Goal: Check status: Check status

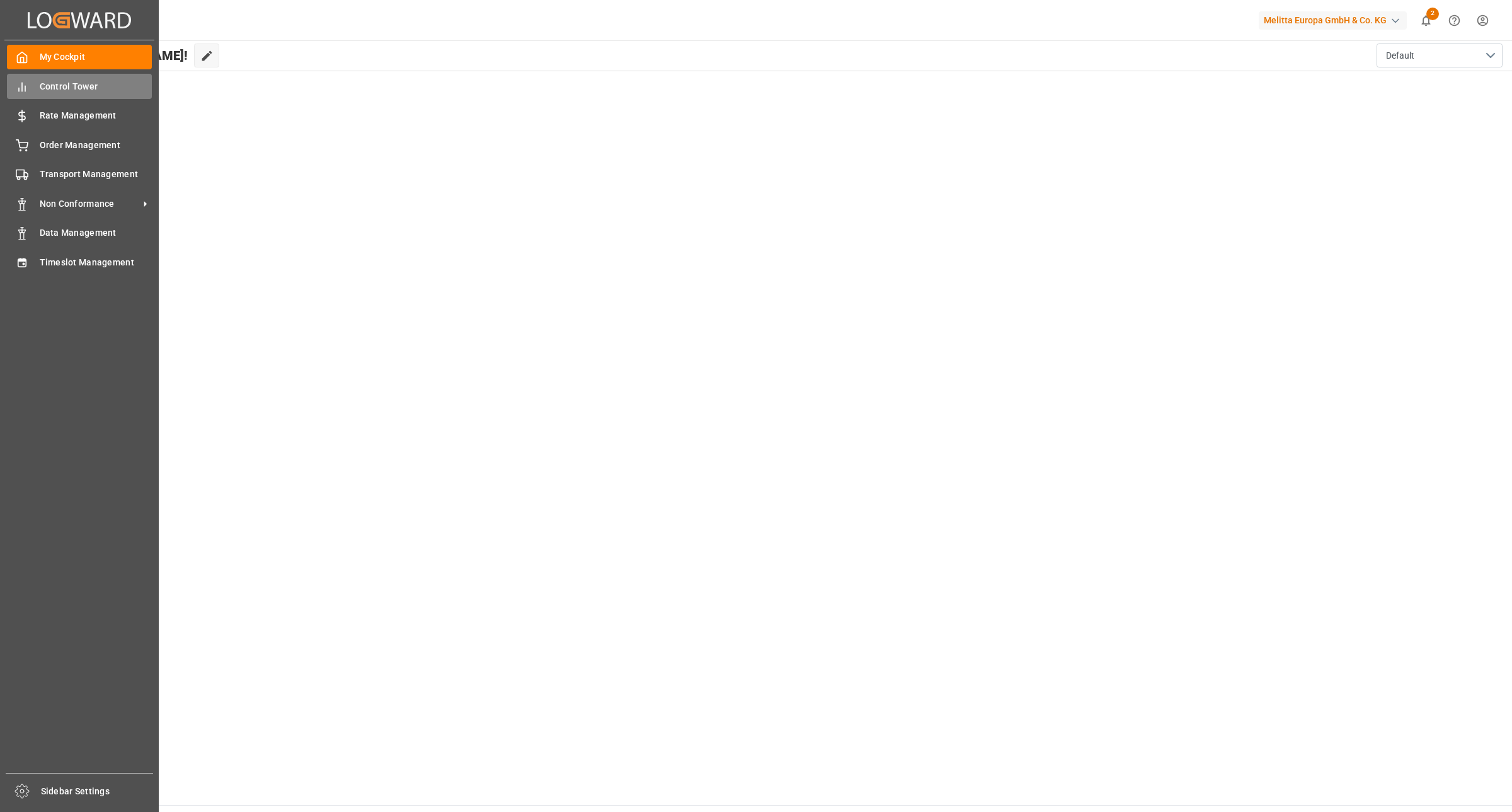
click at [80, 86] on span "Control Tower" at bounding box center [96, 86] width 113 height 13
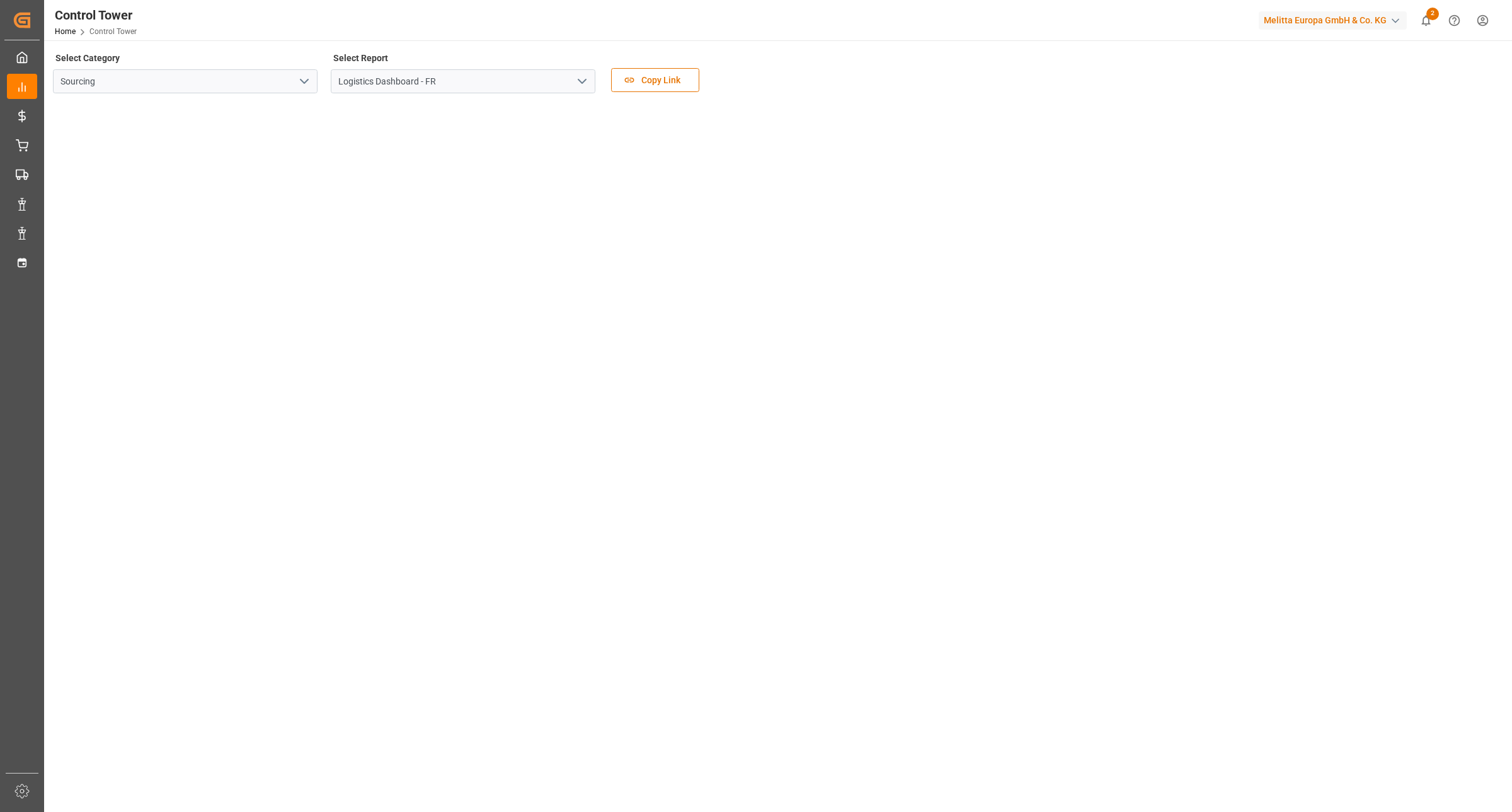
click at [581, 85] on icon "open menu" at bounding box center [582, 81] width 15 height 15
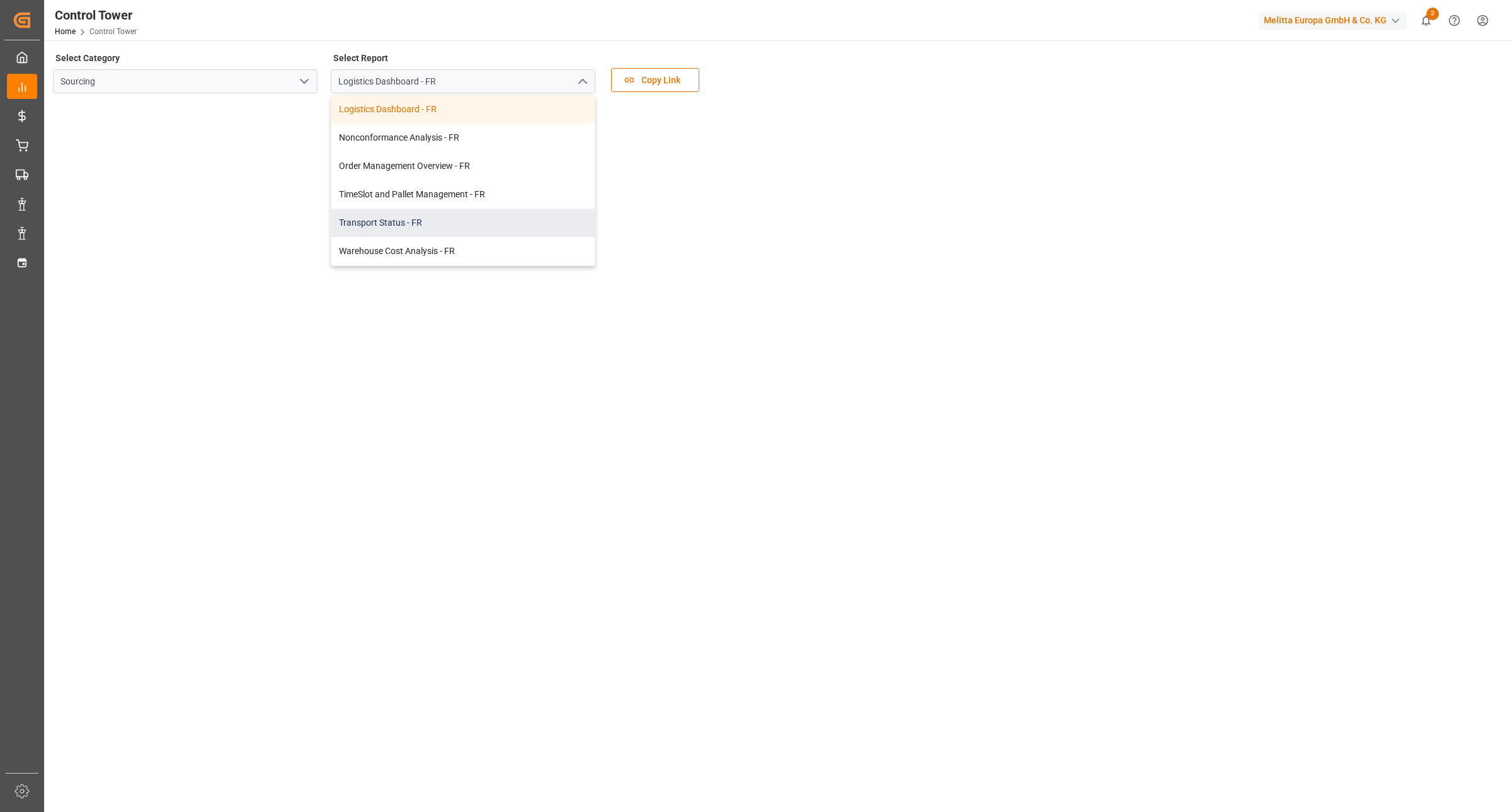
click at [448, 217] on div "Transport Status - FR" at bounding box center [463, 223] width 263 height 29
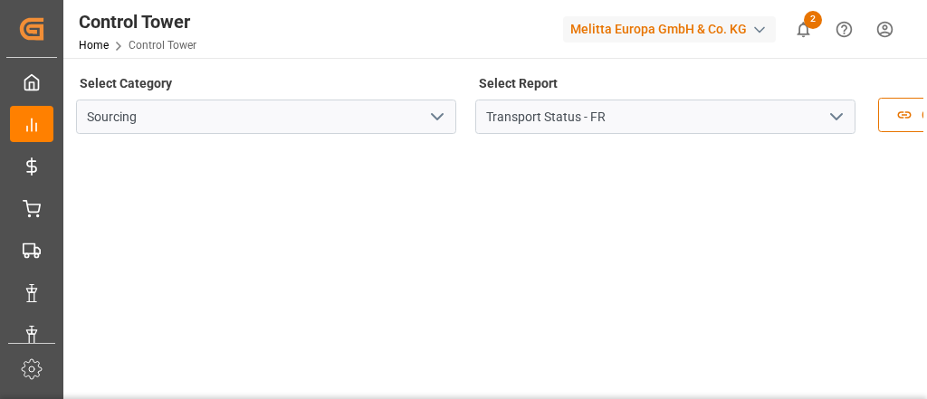
click at [841, 112] on icon "open menu" at bounding box center [836, 117] width 22 height 22
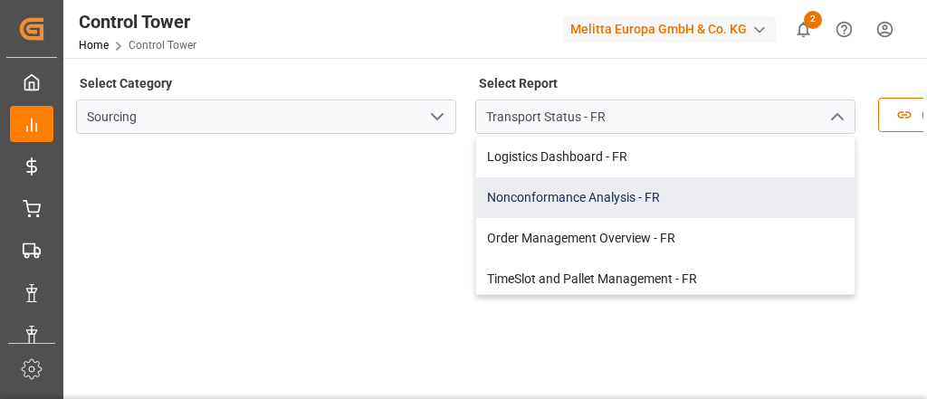
click at [656, 195] on div "Nonconformance Analysis - FR" at bounding box center [665, 197] width 378 height 41
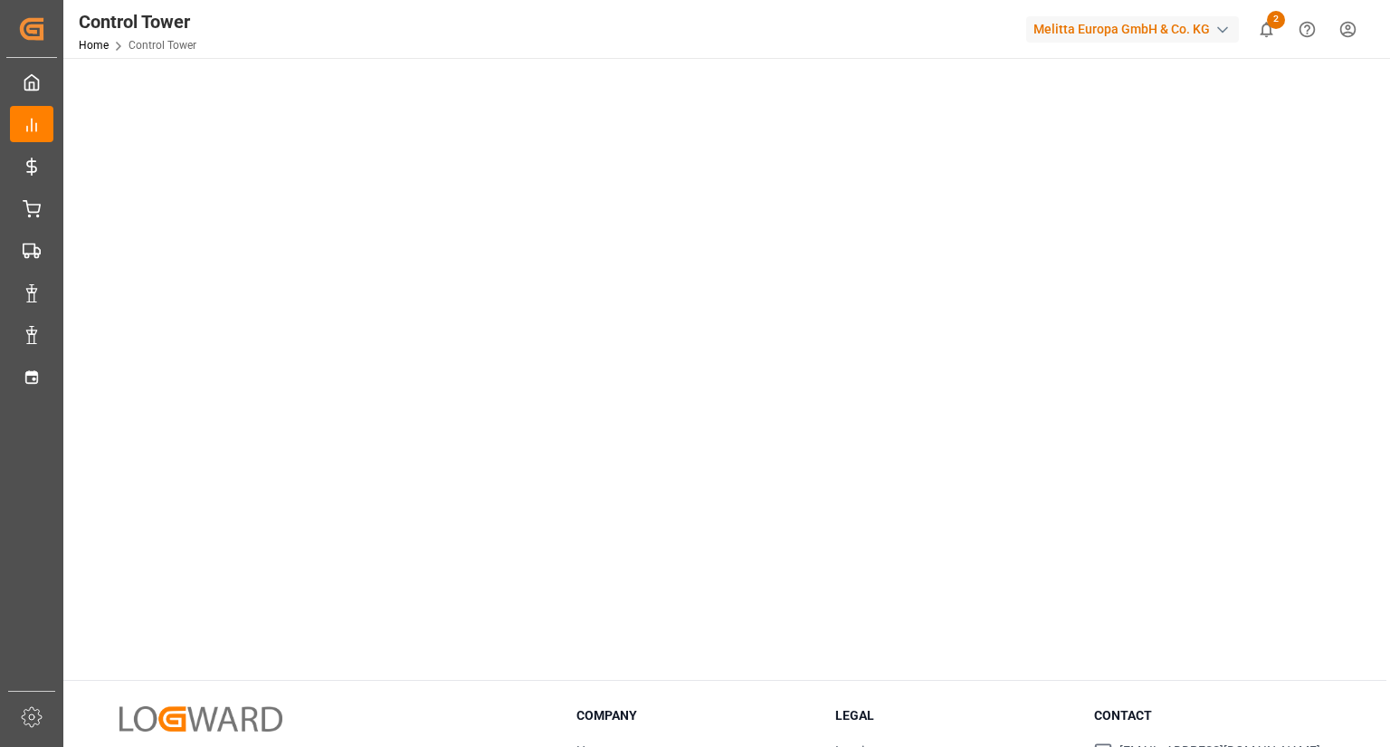
scroll to position [483, 0]
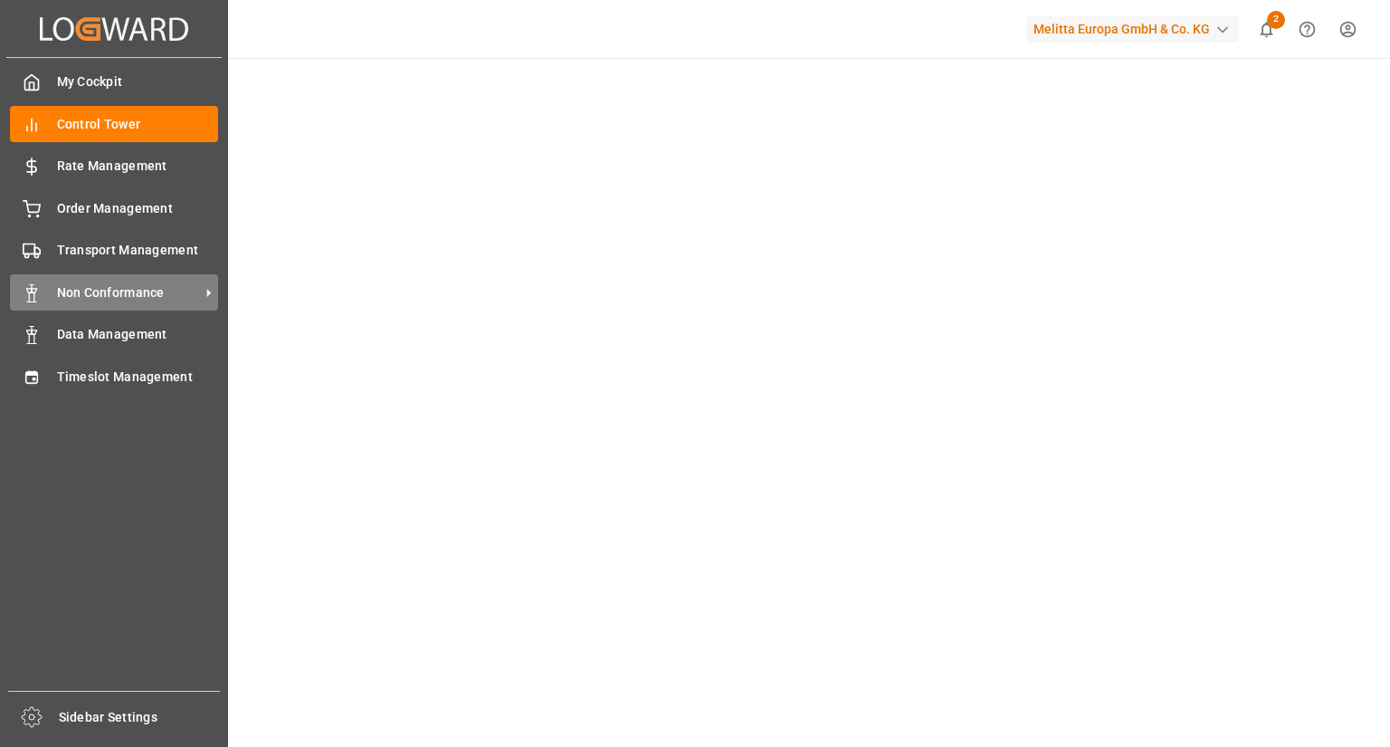
click at [120, 294] on span "Non Conformance" at bounding box center [128, 292] width 143 height 19
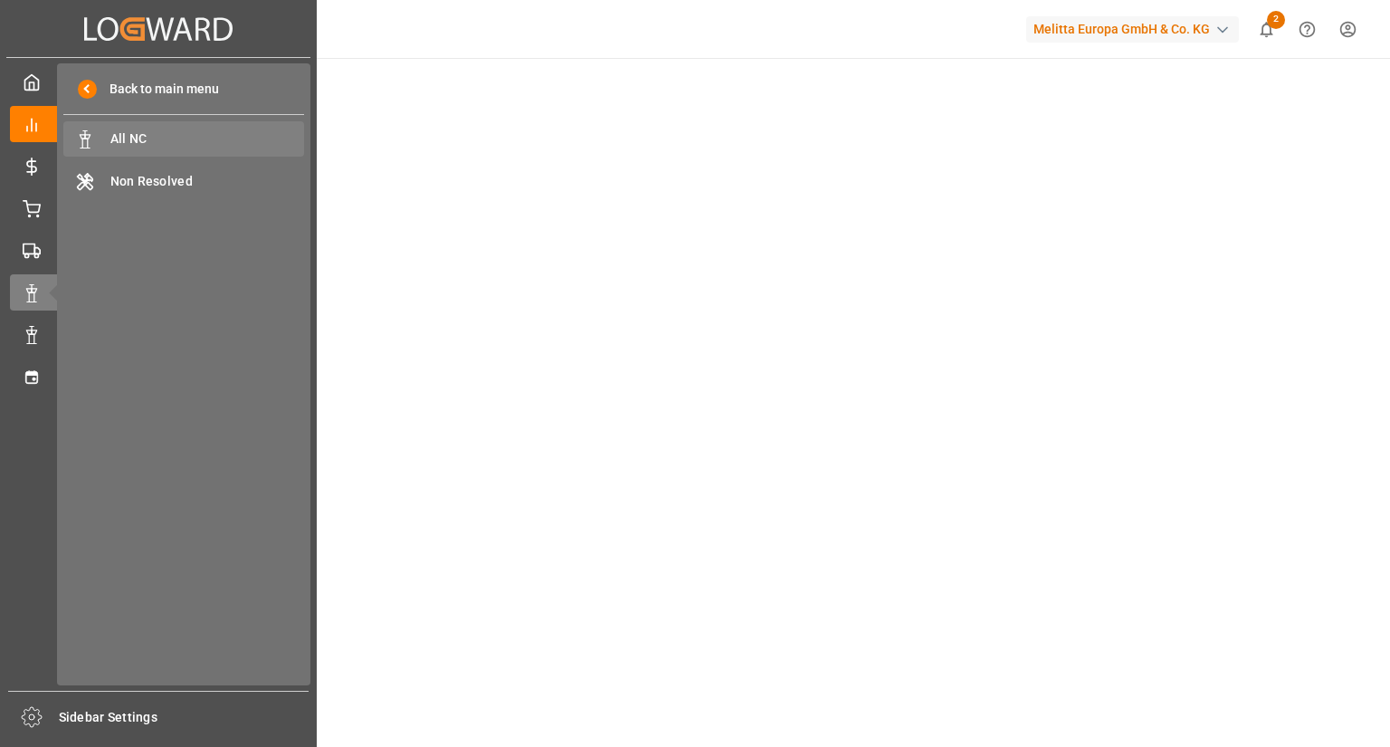
click at [116, 135] on span "All NC" at bounding box center [207, 138] width 195 height 19
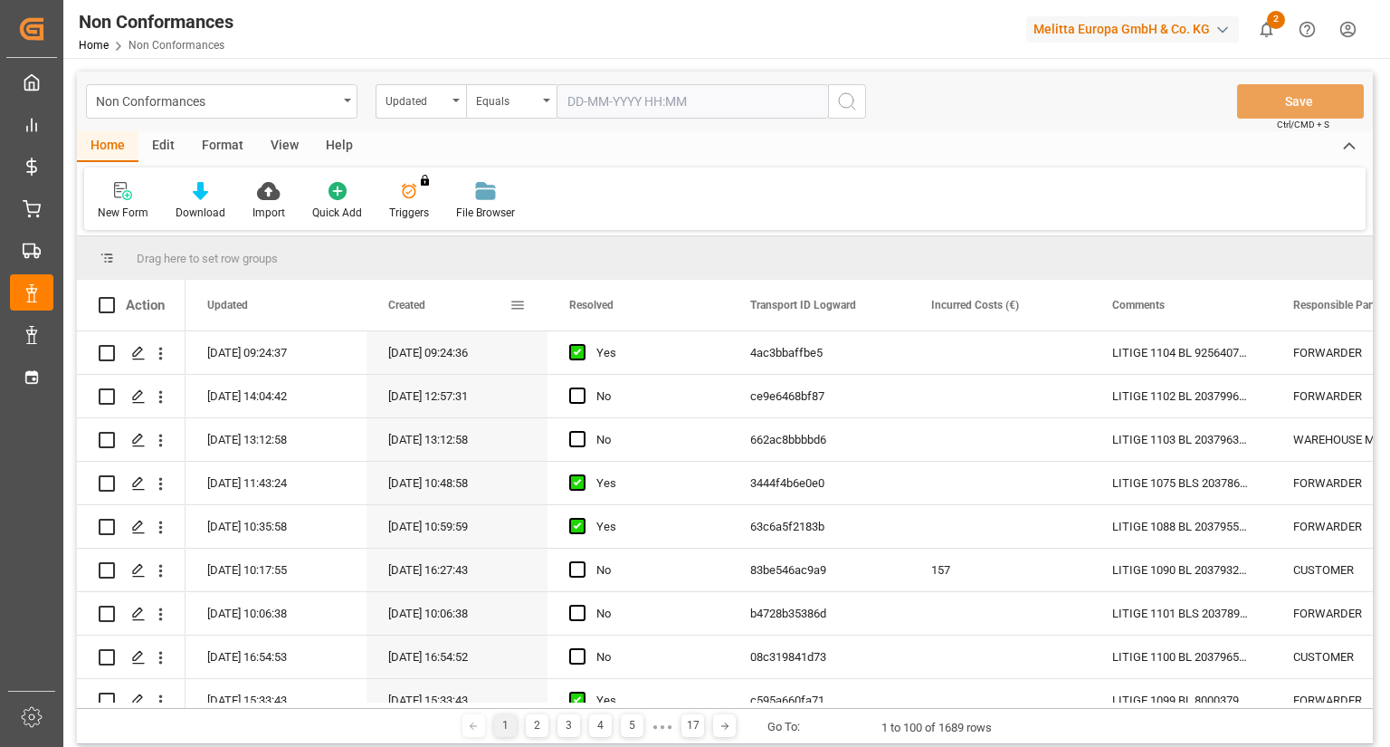
click at [518, 304] on span at bounding box center [518, 305] width 16 height 16
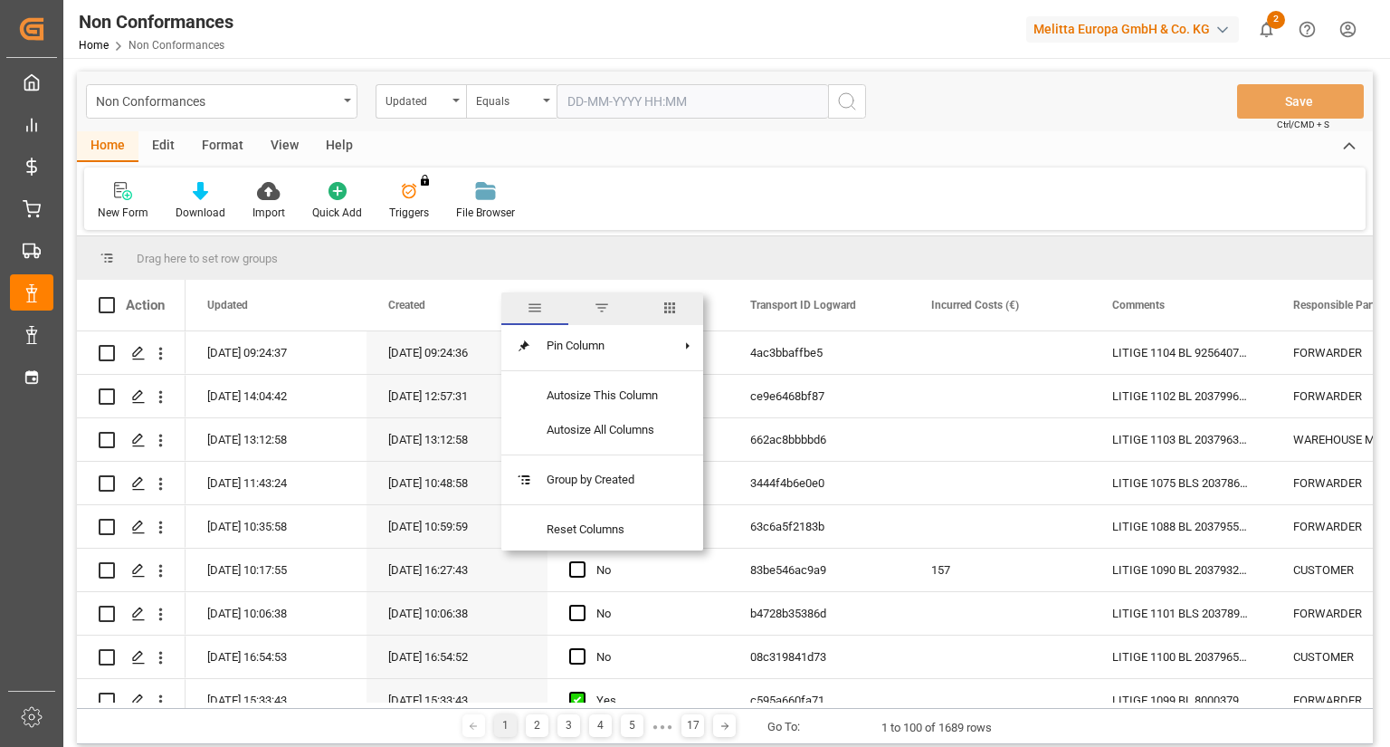
click at [606, 304] on span "filter" at bounding box center [602, 308] width 16 height 16
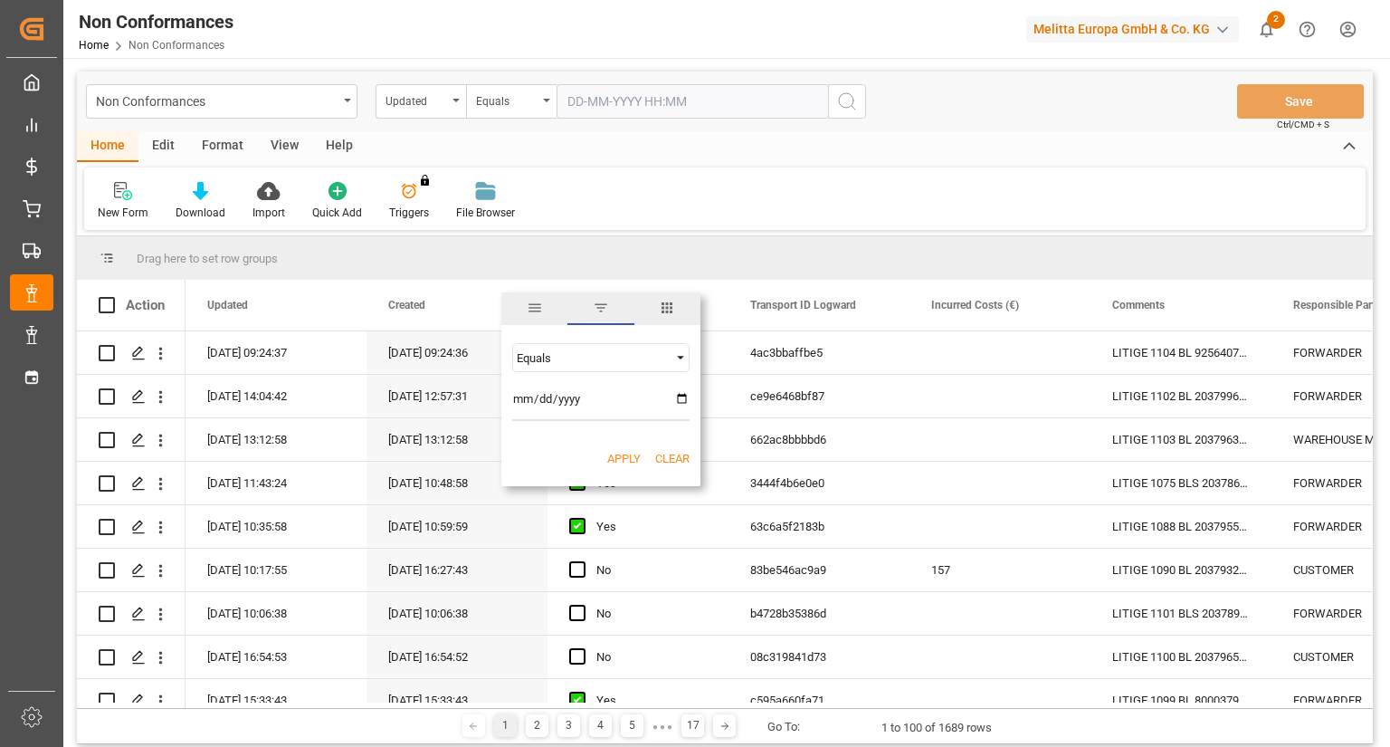
click at [670, 358] on div "Equals" at bounding box center [600, 357] width 177 height 29
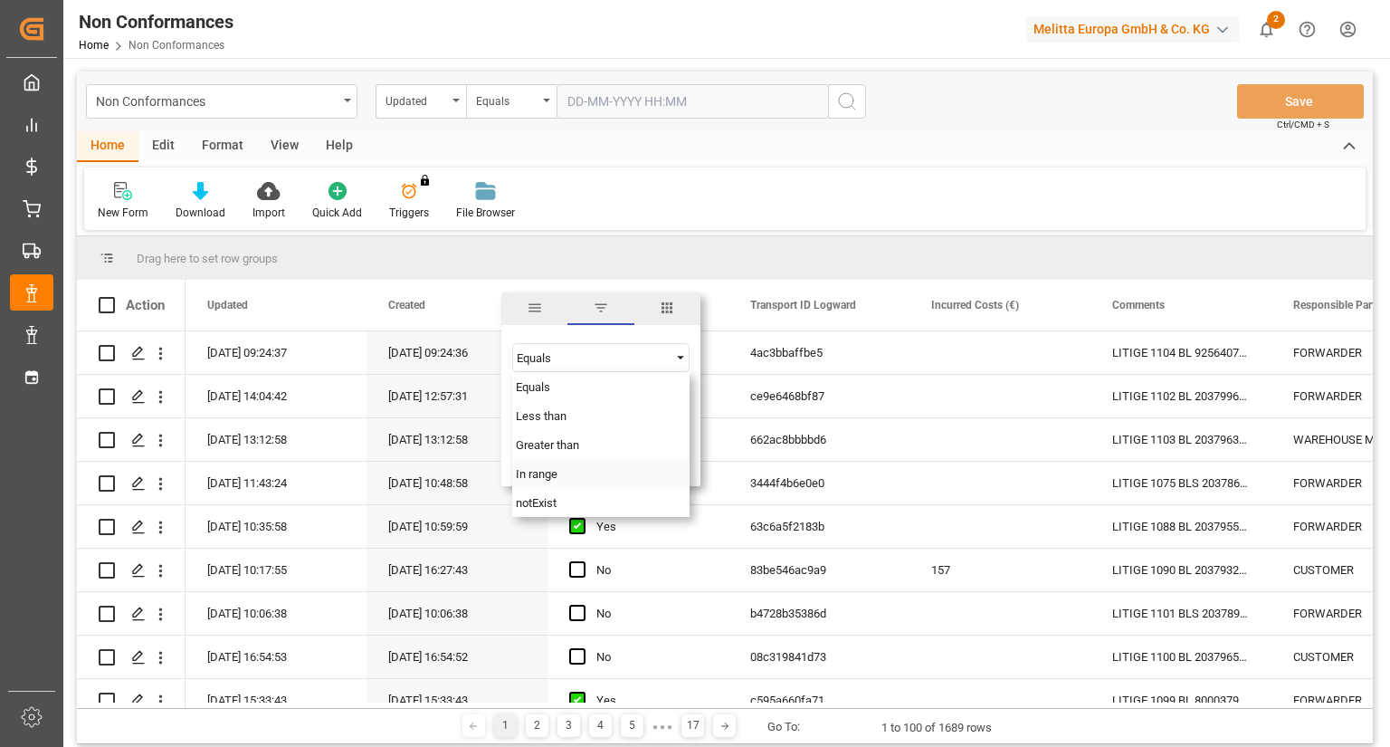
click at [587, 478] on div "In range" at bounding box center [600, 473] width 177 height 29
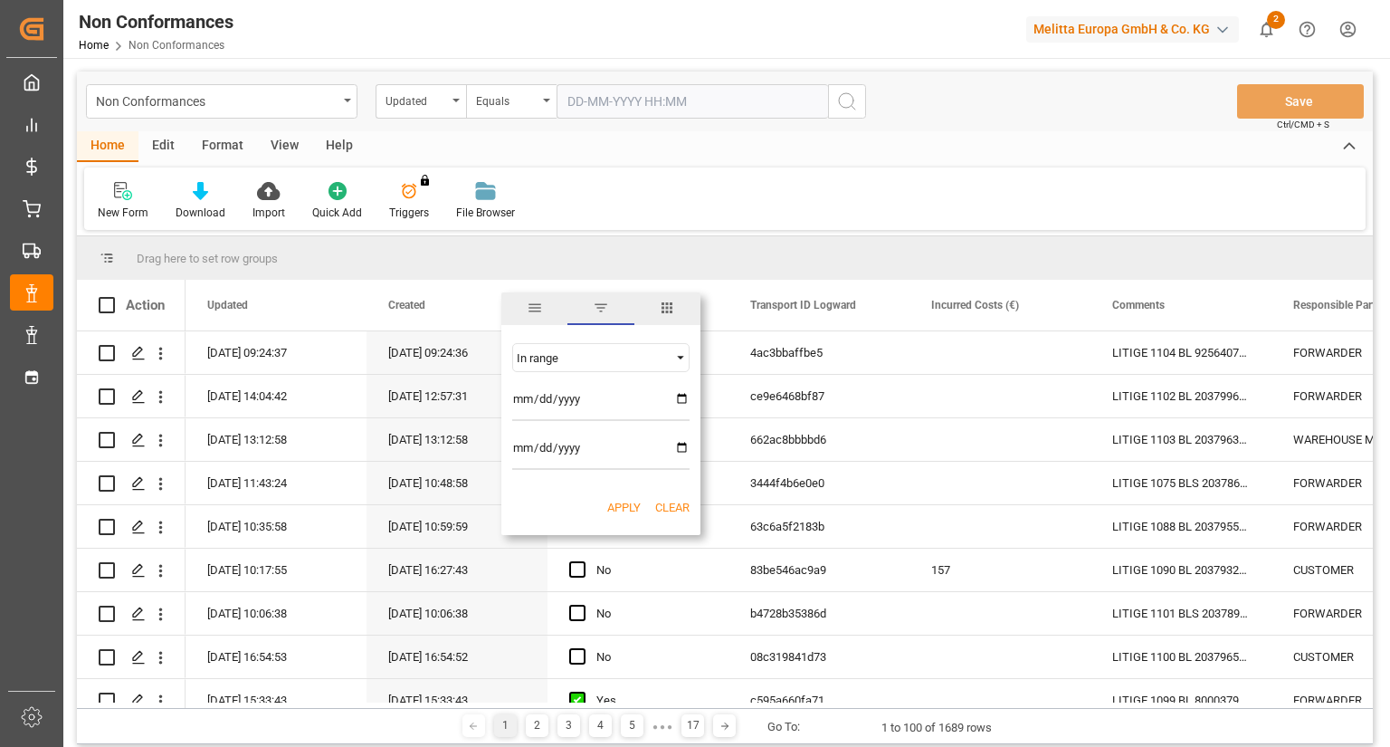
click at [664, 401] on input "date" at bounding box center [600, 403] width 177 height 36
click at [680, 400] on input "date" at bounding box center [600, 403] width 177 height 36
click at [682, 398] on input "[DATE]" at bounding box center [600, 403] width 177 height 36
type input "[DATE]"
click at [679, 450] on input "date" at bounding box center [600, 451] width 177 height 36
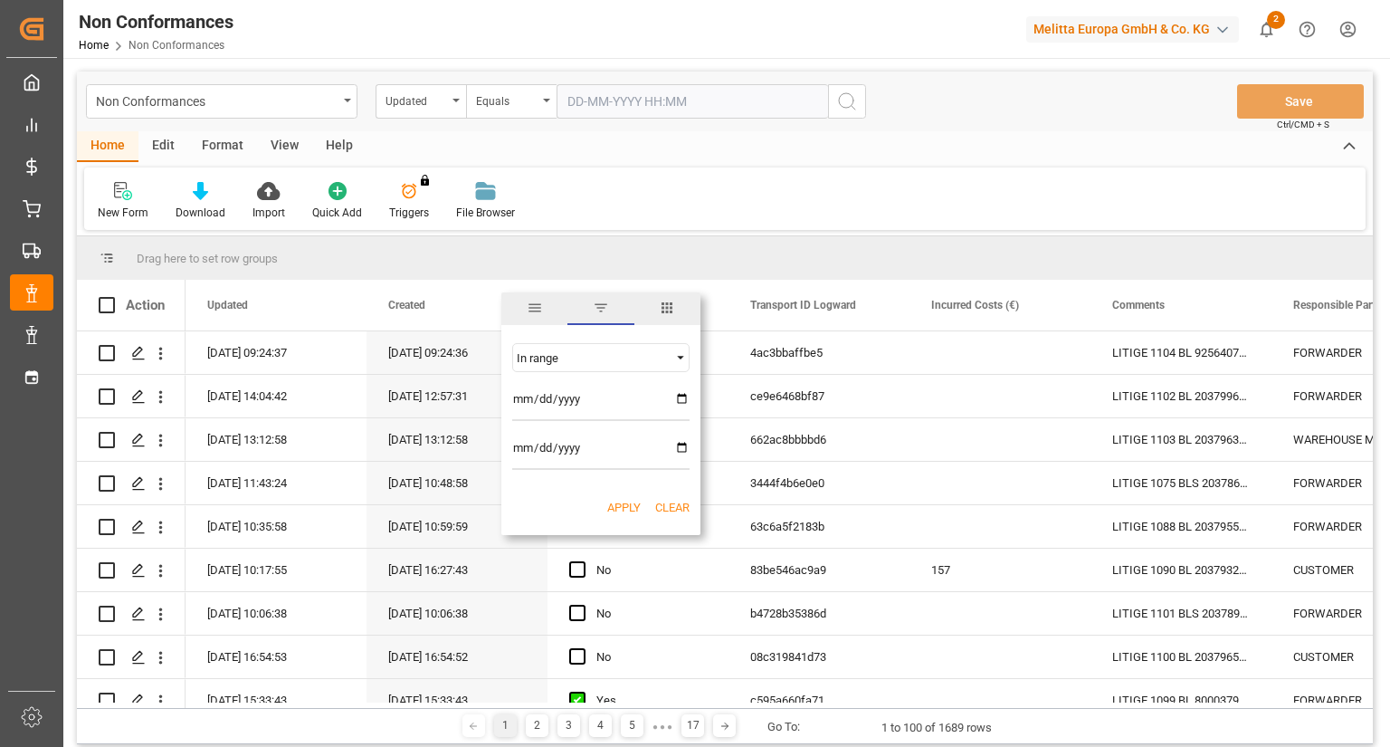
type input "[DATE]"
click at [624, 510] on button "Apply" at bounding box center [623, 508] width 33 height 18
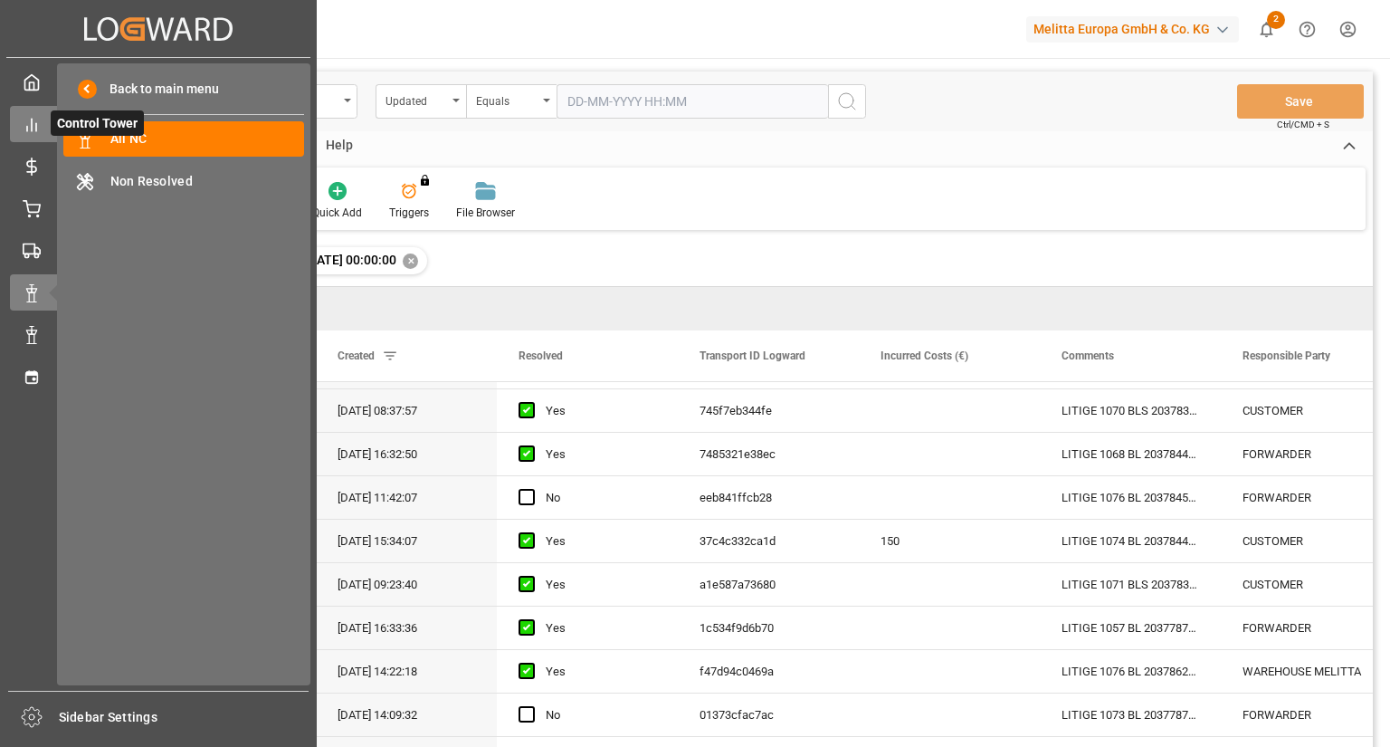
click at [28, 124] on icon at bounding box center [32, 125] width 18 height 18
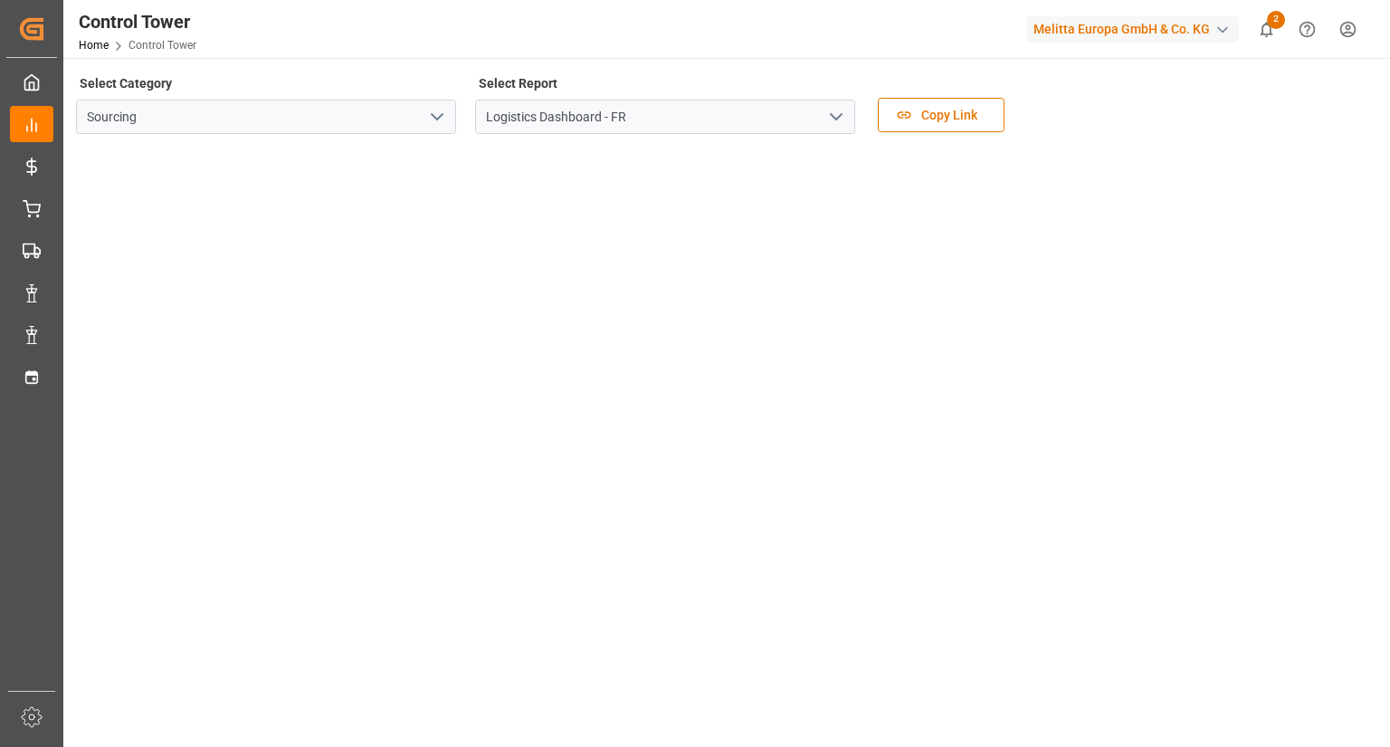
click at [837, 112] on icon "open menu" at bounding box center [836, 117] width 22 height 22
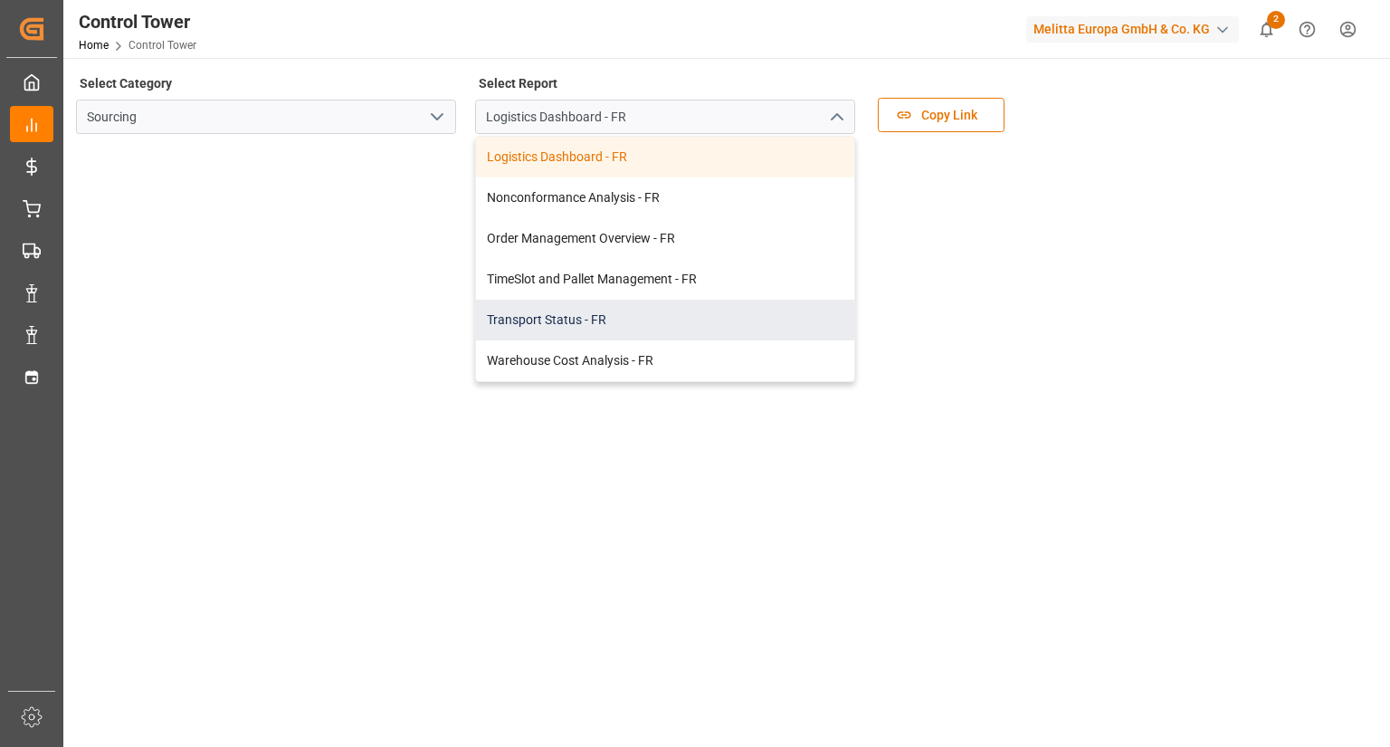
click at [582, 317] on div "Transport Status - FR" at bounding box center [665, 320] width 378 height 41
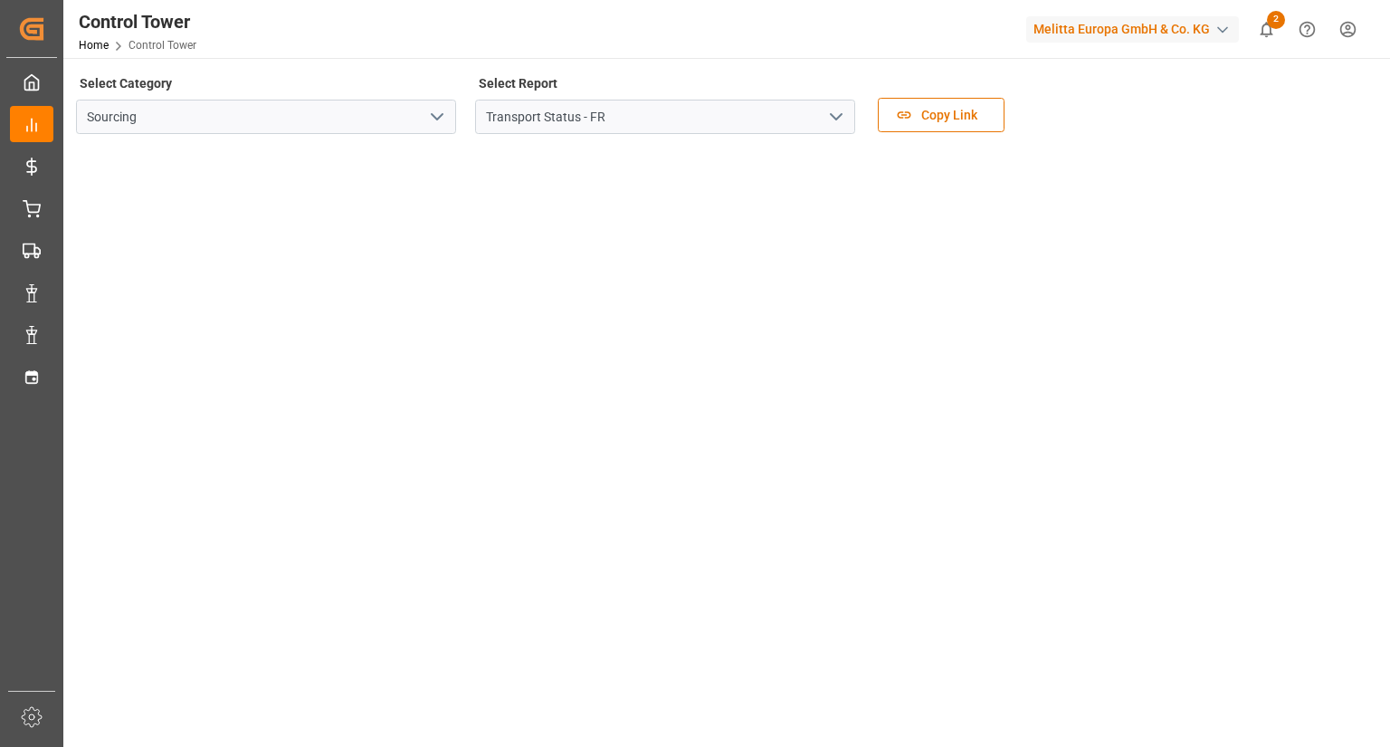
click at [827, 118] on icon "open menu" at bounding box center [836, 117] width 22 height 22
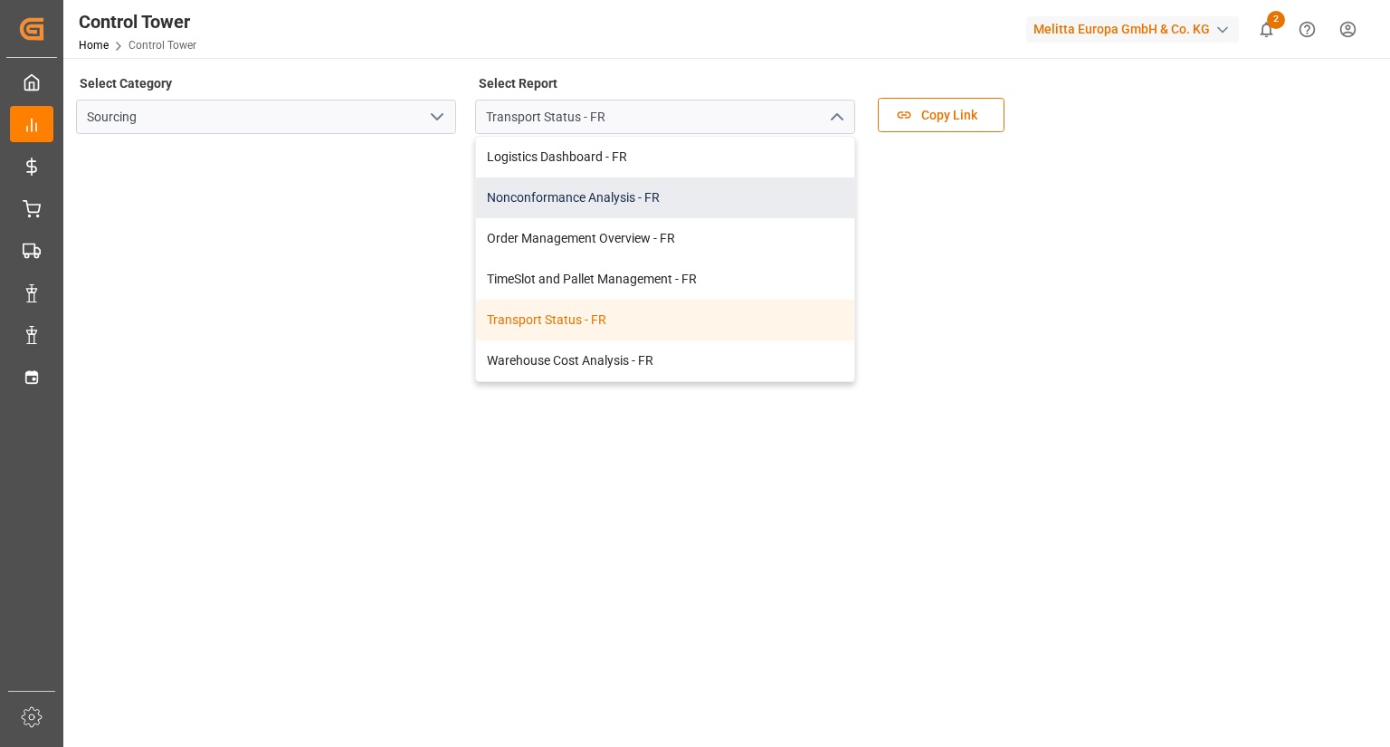
click at [631, 192] on div "Nonconformance Analysis - FR" at bounding box center [665, 197] width 378 height 41
